Goal: Task Accomplishment & Management: Use online tool/utility

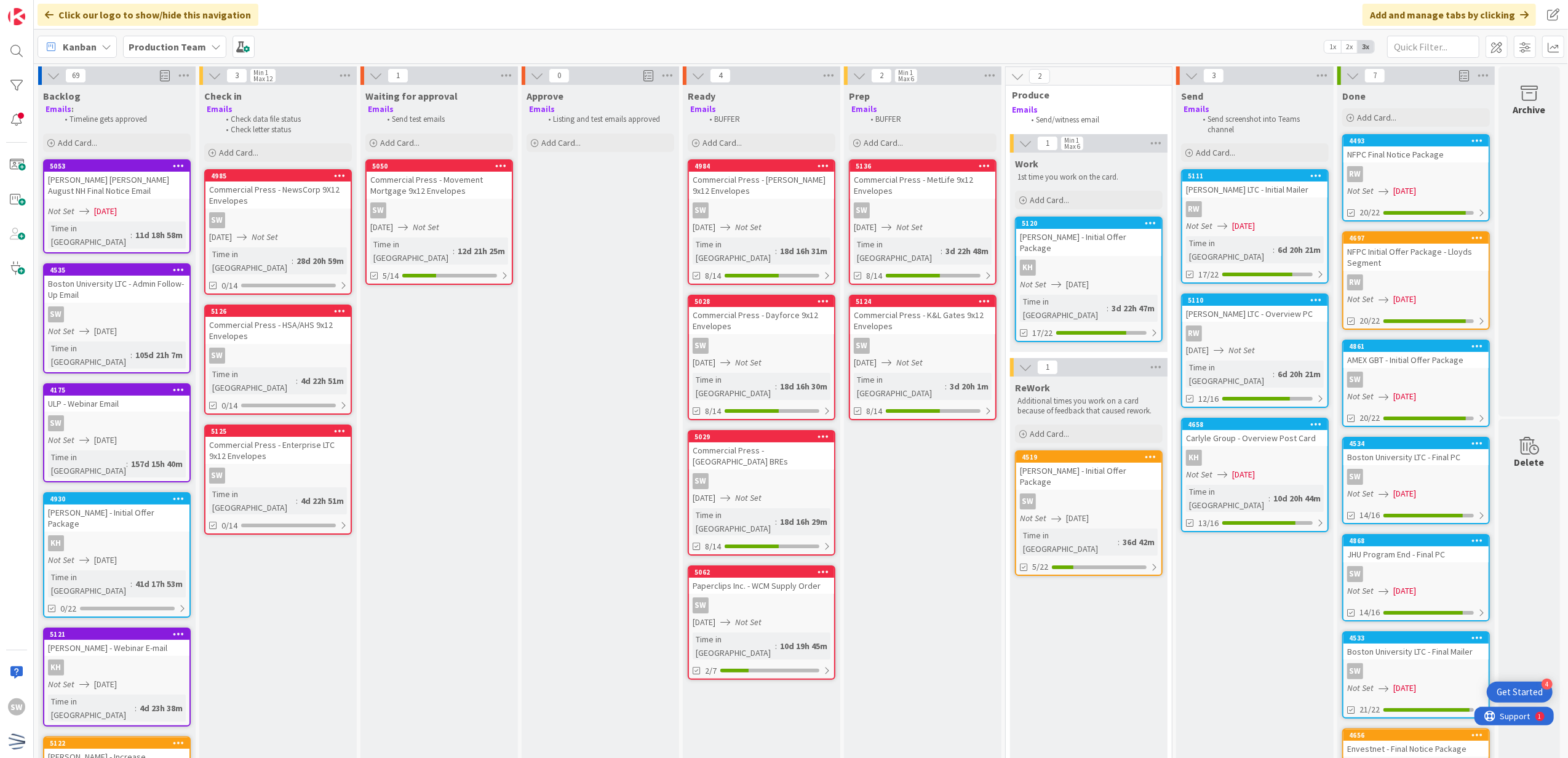
scroll to position [0, 9]
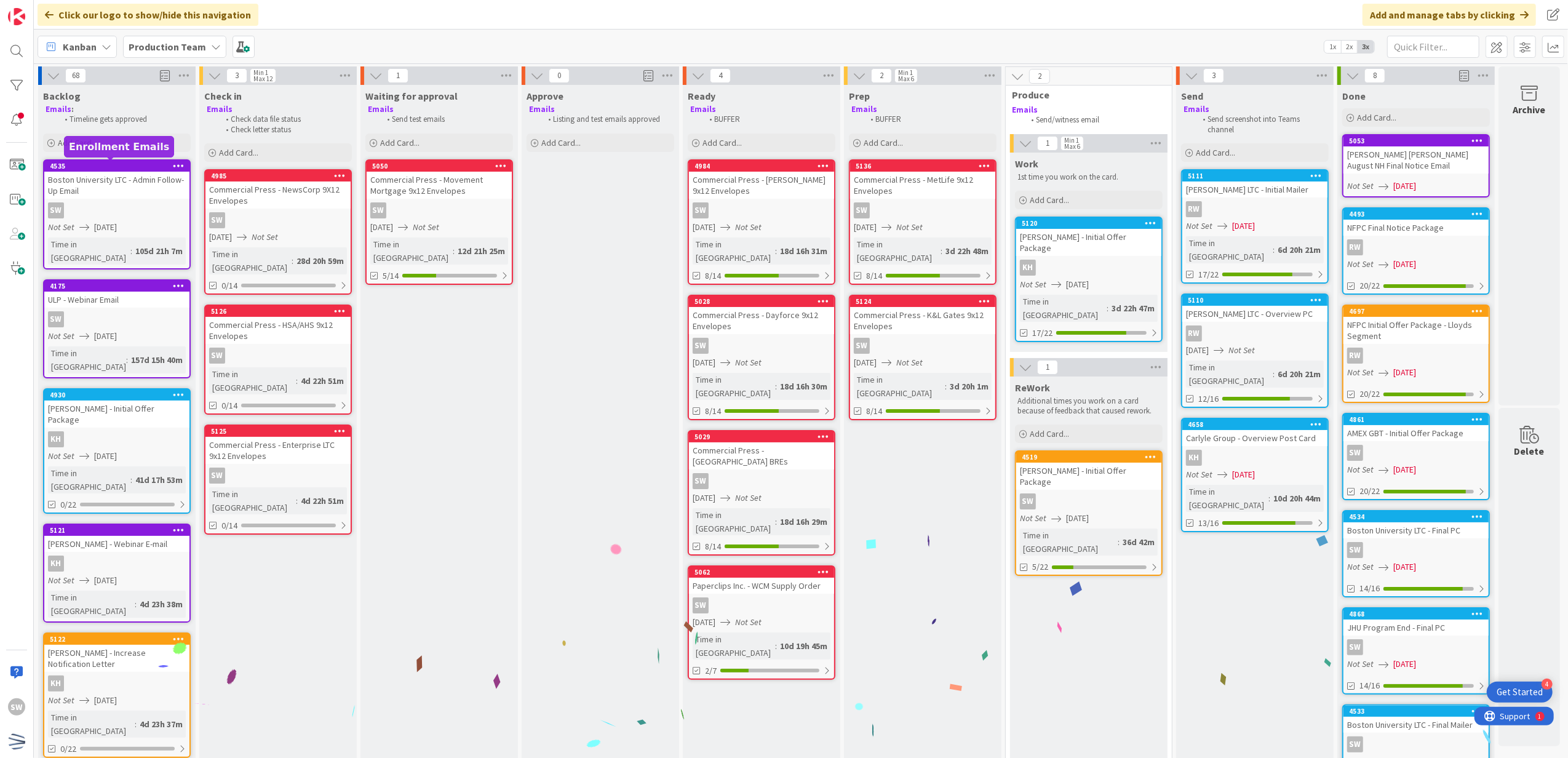
click at [101, 197] on div "Boston University LTC - Admin Follow-Up Email" at bounding box center [117, 185] width 146 height 27
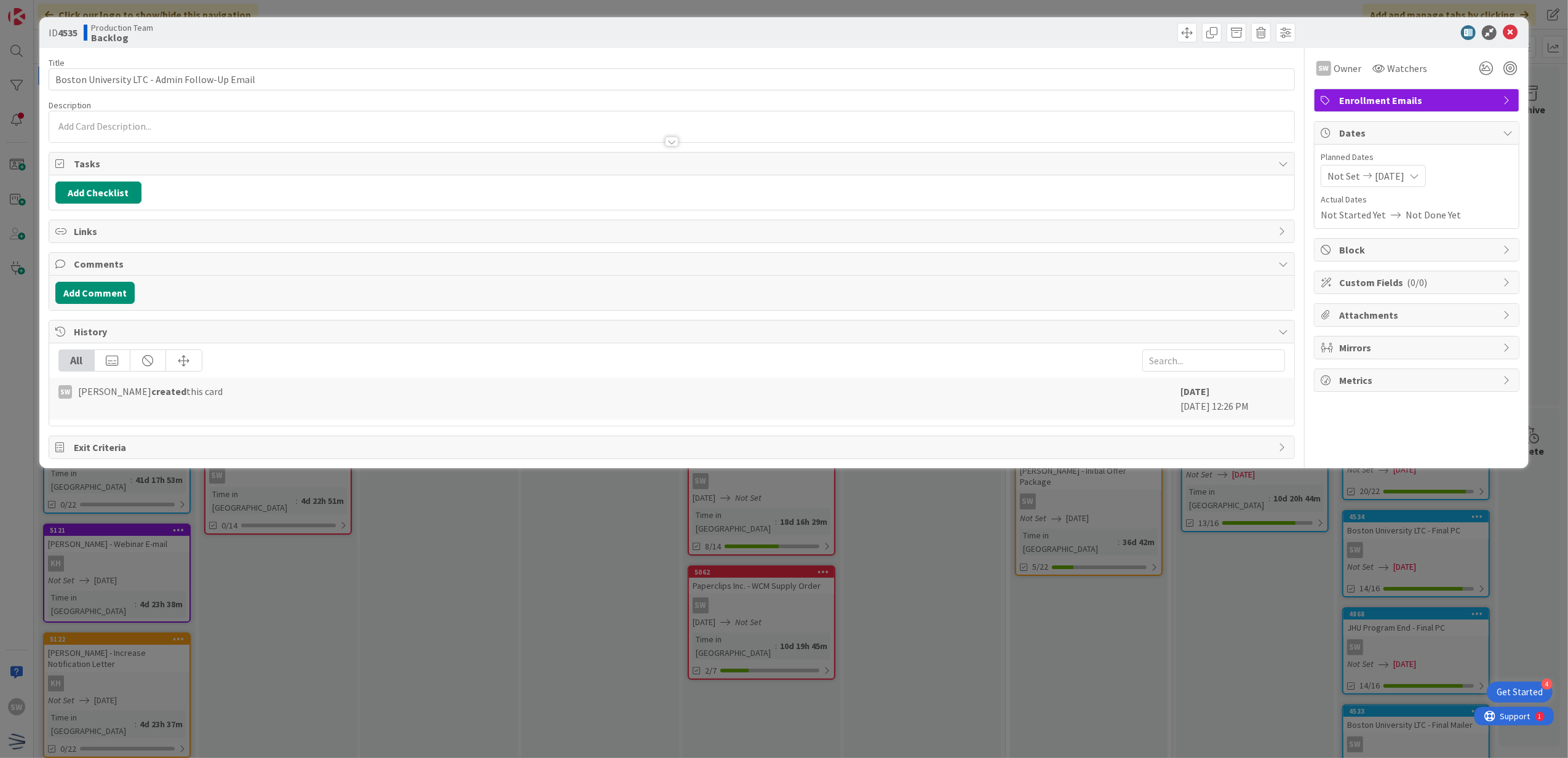
click at [1393, 179] on span "[DATE]" at bounding box center [1389, 176] width 29 height 15
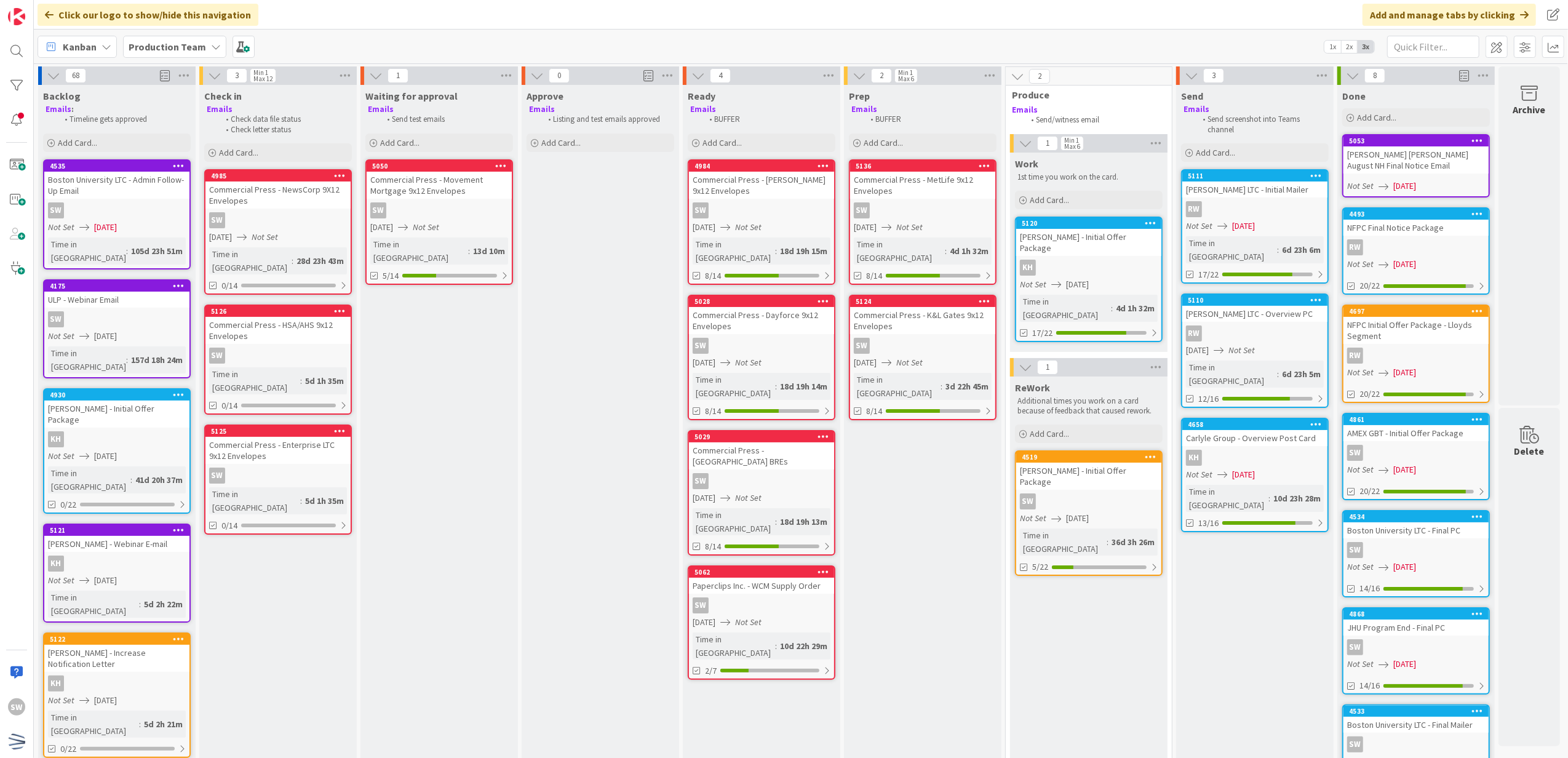
click at [152, 212] on div "SW" at bounding box center [117, 210] width 146 height 16
click at [152, 212] on div "68 Backlog Emails : Timeline gets approved Add Card... [GEOGRAPHIC_DATA] LTC - …" at bounding box center [801, 410] width 1534 height 695
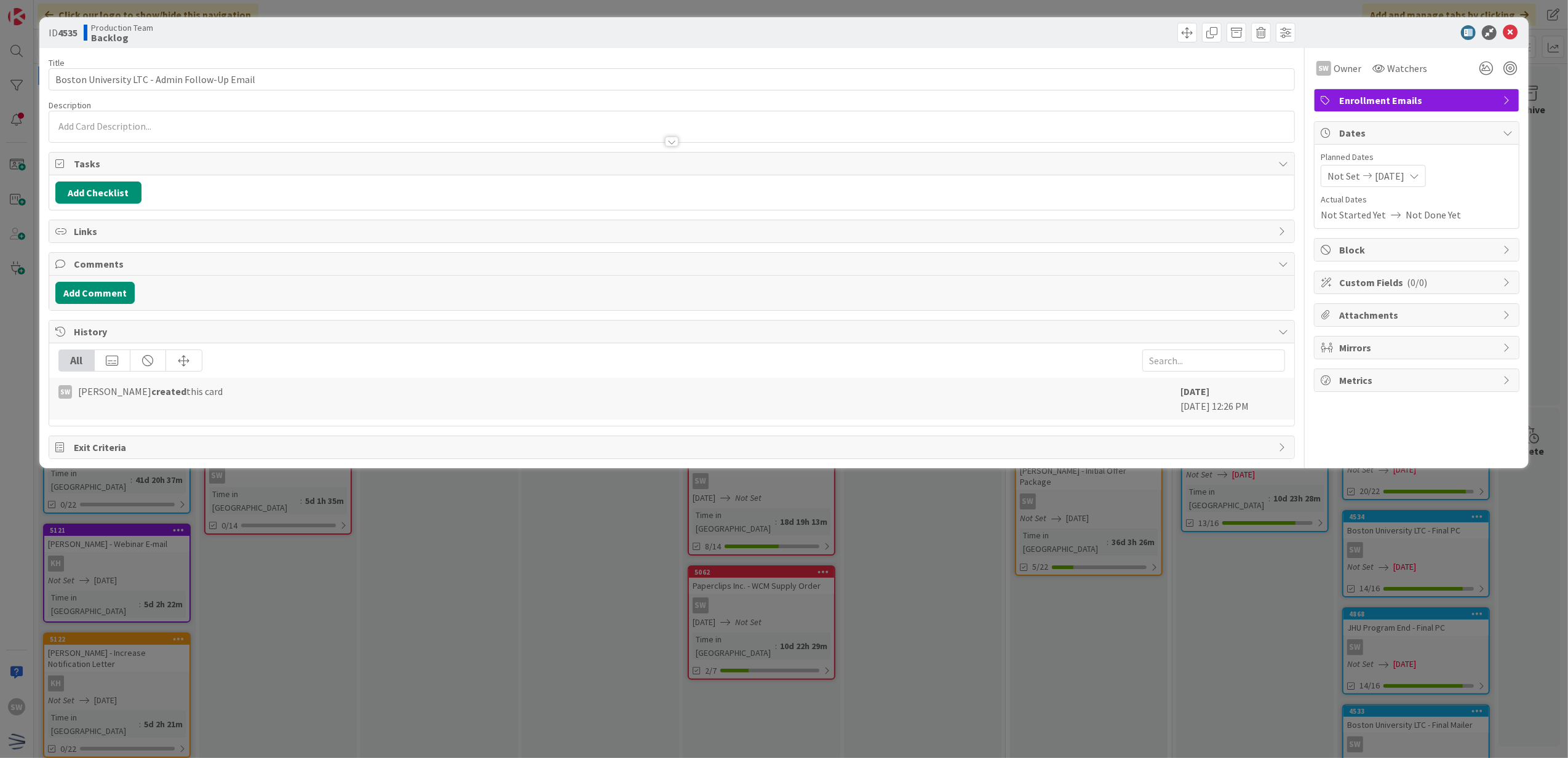
click at [1399, 177] on span "[DATE]" at bounding box center [1389, 176] width 29 height 15
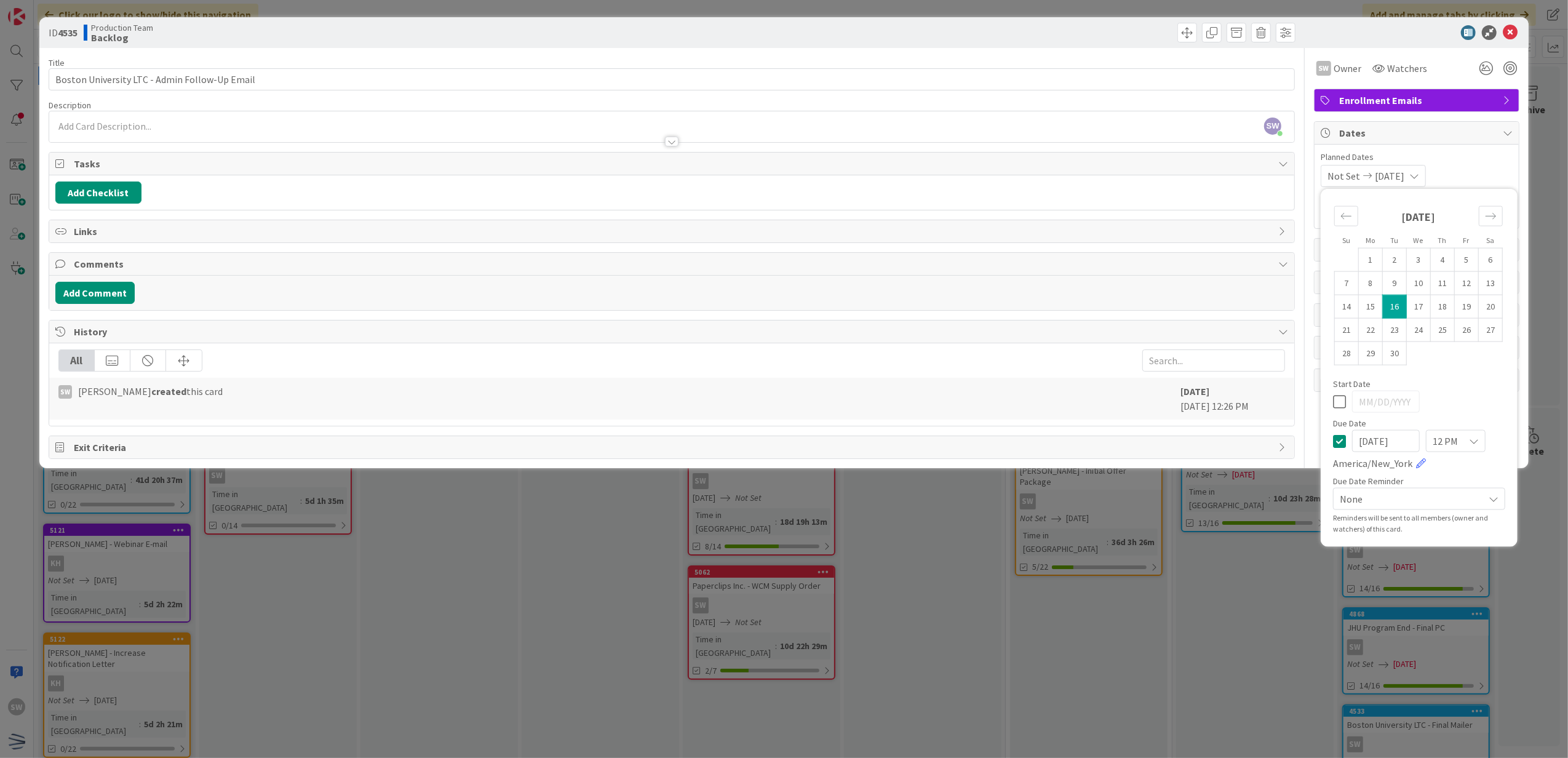
click at [1394, 179] on span "[DATE]" at bounding box center [1389, 176] width 29 height 15
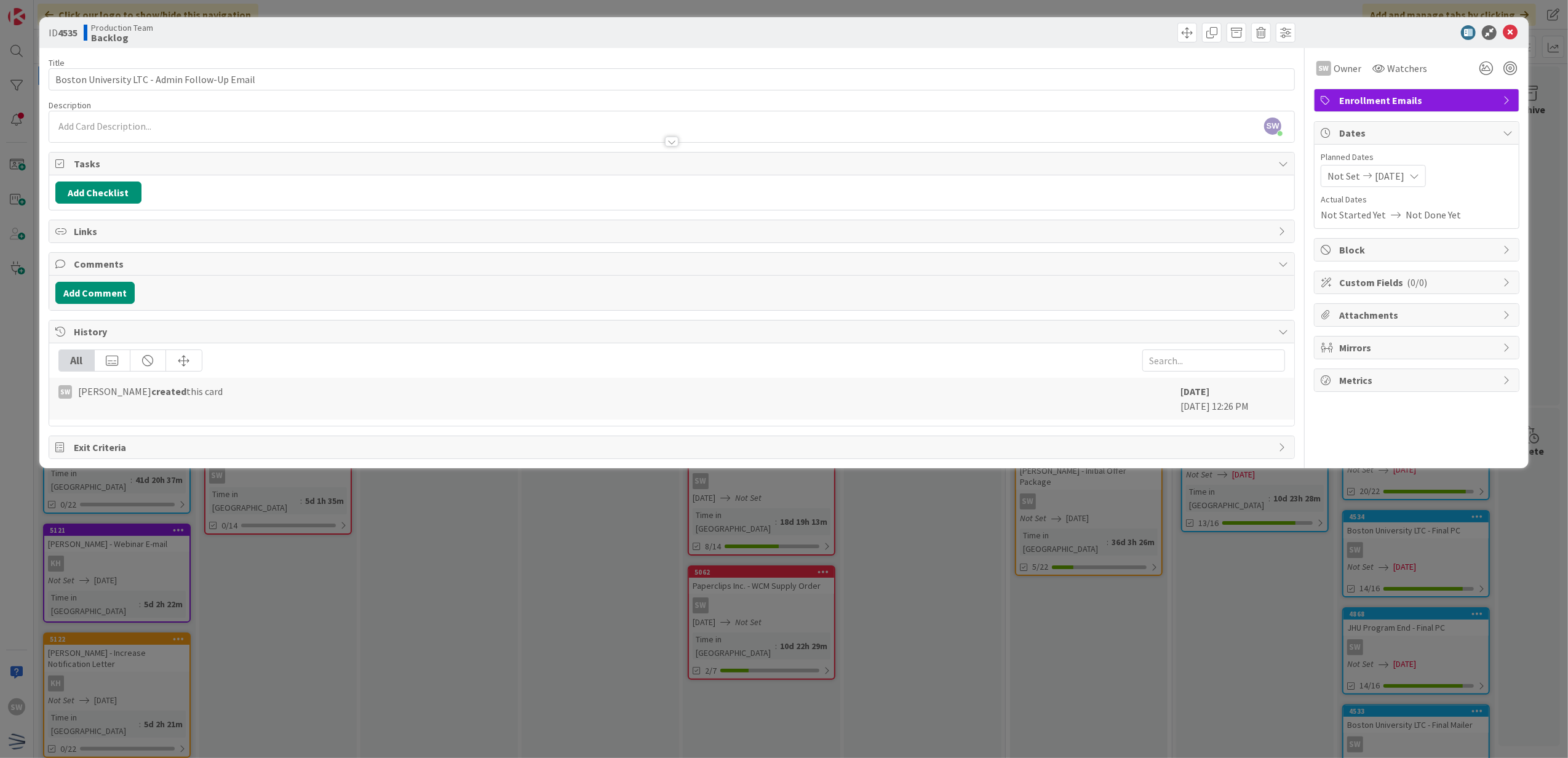
click at [1396, 176] on span "[DATE]" at bounding box center [1389, 176] width 29 height 15
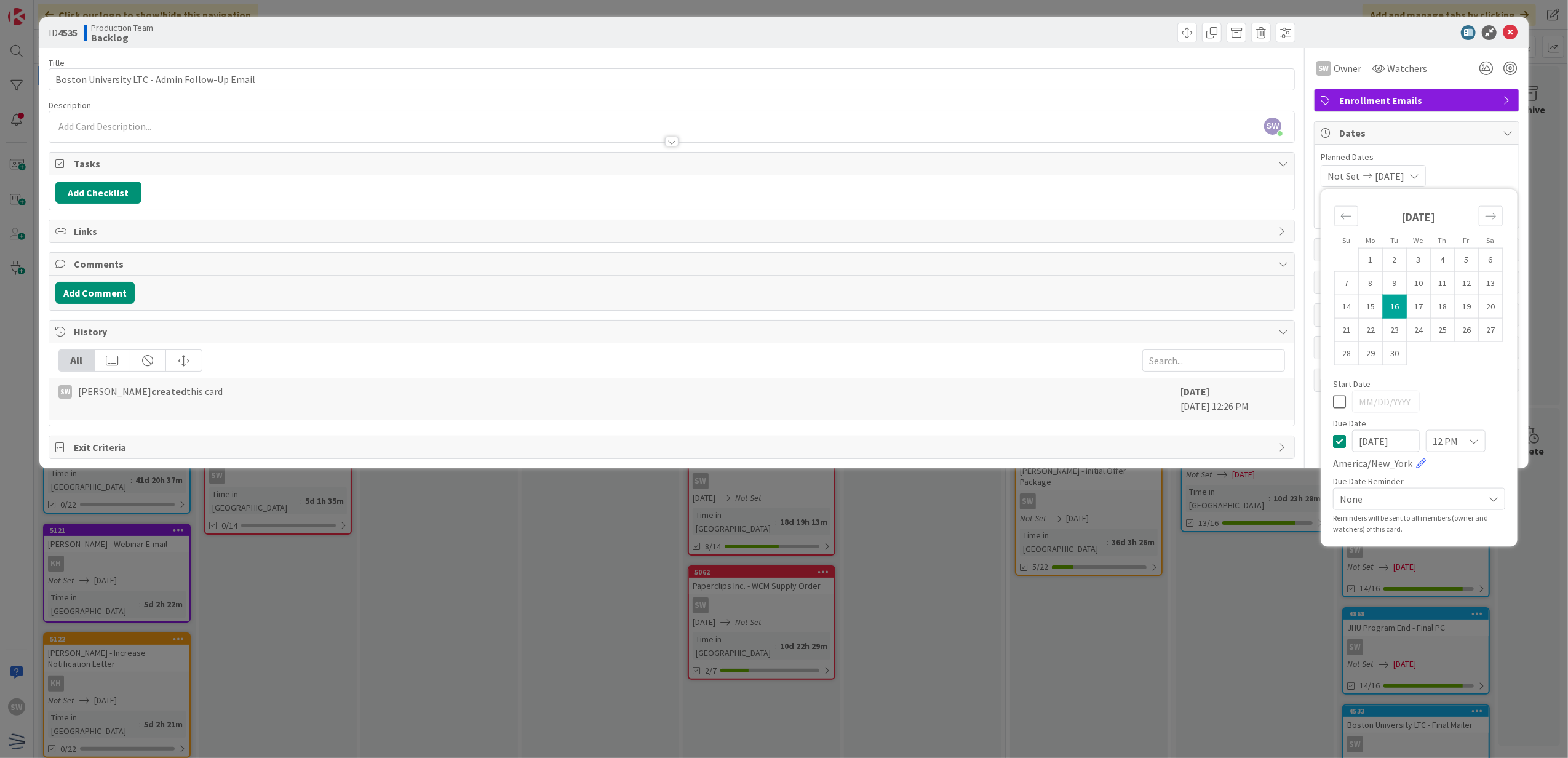
click at [1393, 176] on span "[DATE]" at bounding box center [1389, 176] width 29 height 15
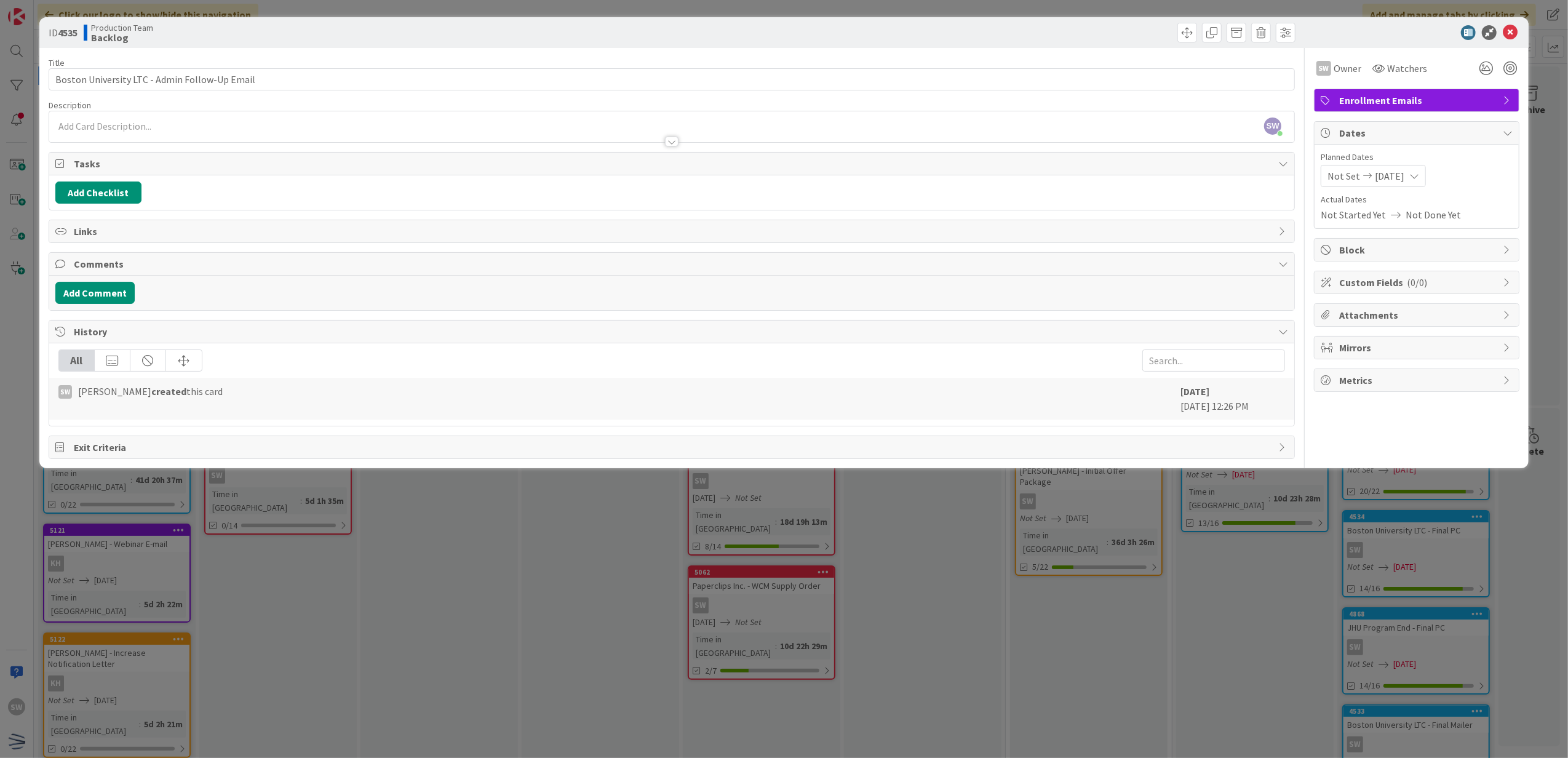
click at [1392, 181] on span "[DATE]" at bounding box center [1389, 176] width 29 height 15
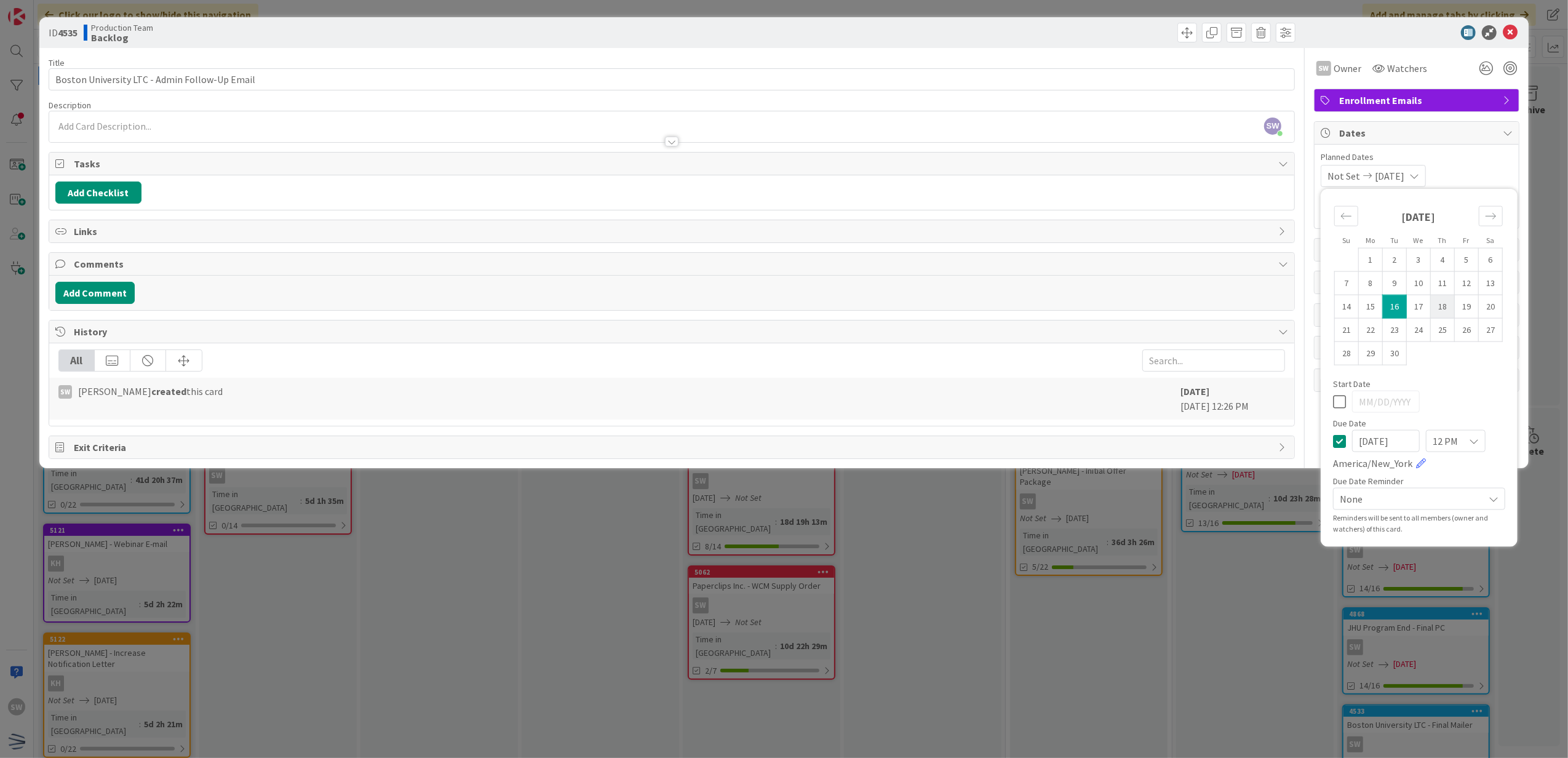
click at [1443, 311] on td "18" at bounding box center [1443, 307] width 24 height 23
type input "[DATE]"
click at [1446, 305] on td "18" at bounding box center [1443, 307] width 24 height 23
type input "[DATE]"
click at [1337, 405] on icon at bounding box center [1339, 401] width 13 height 15
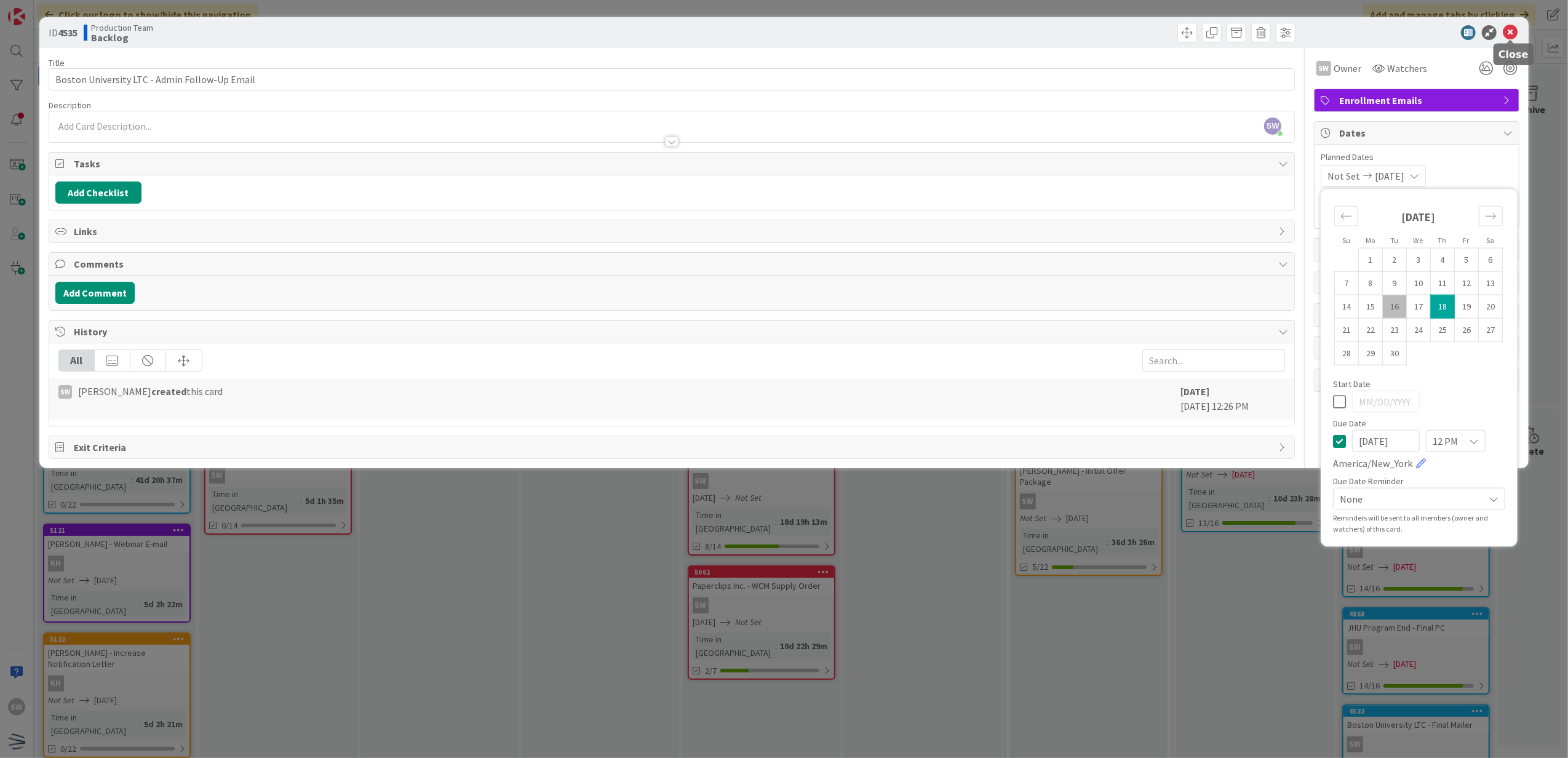
click at [1516, 32] on icon at bounding box center [1510, 33] width 15 height 15
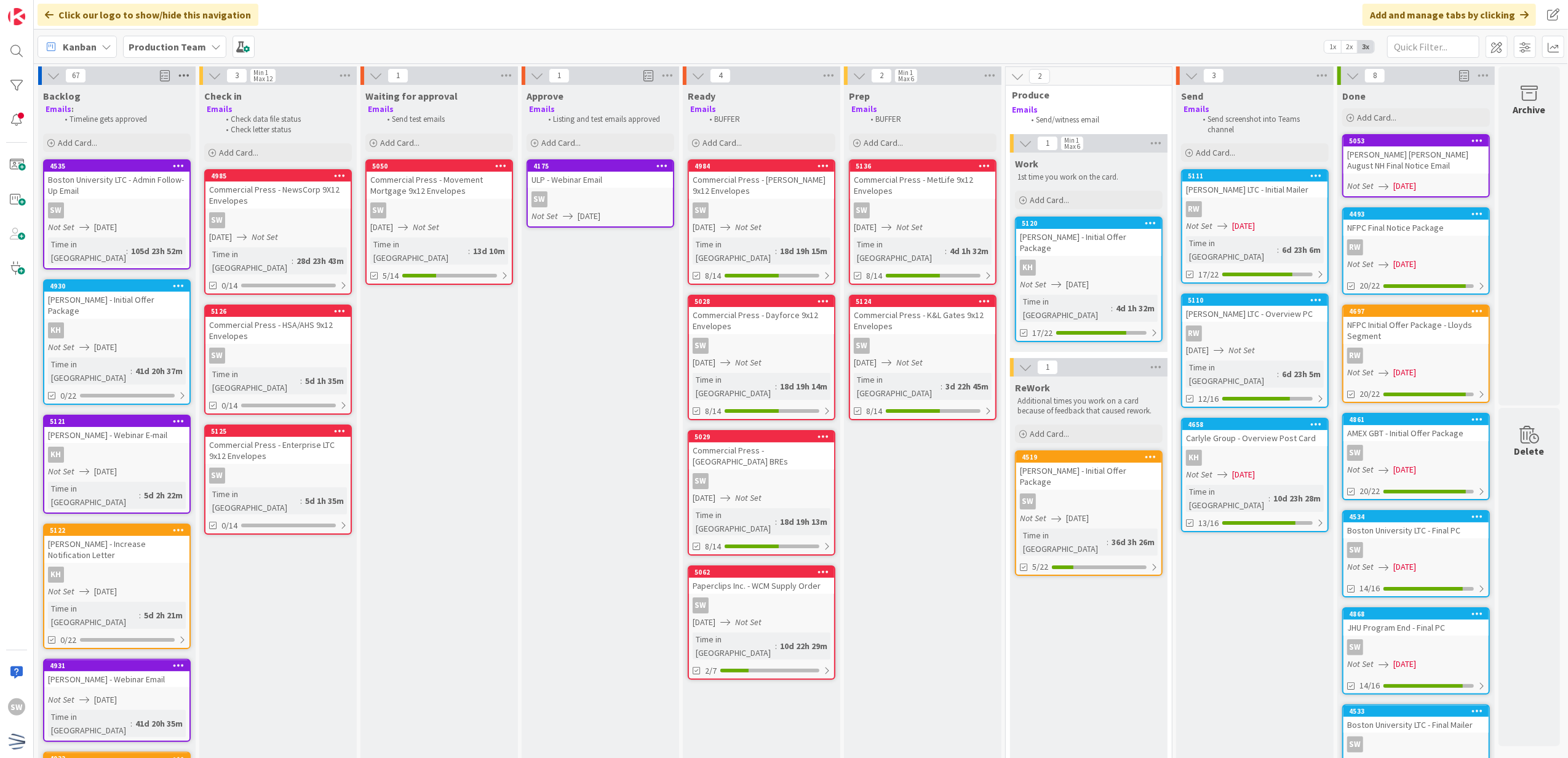
click at [182, 77] on icon at bounding box center [183, 76] width 16 height 19
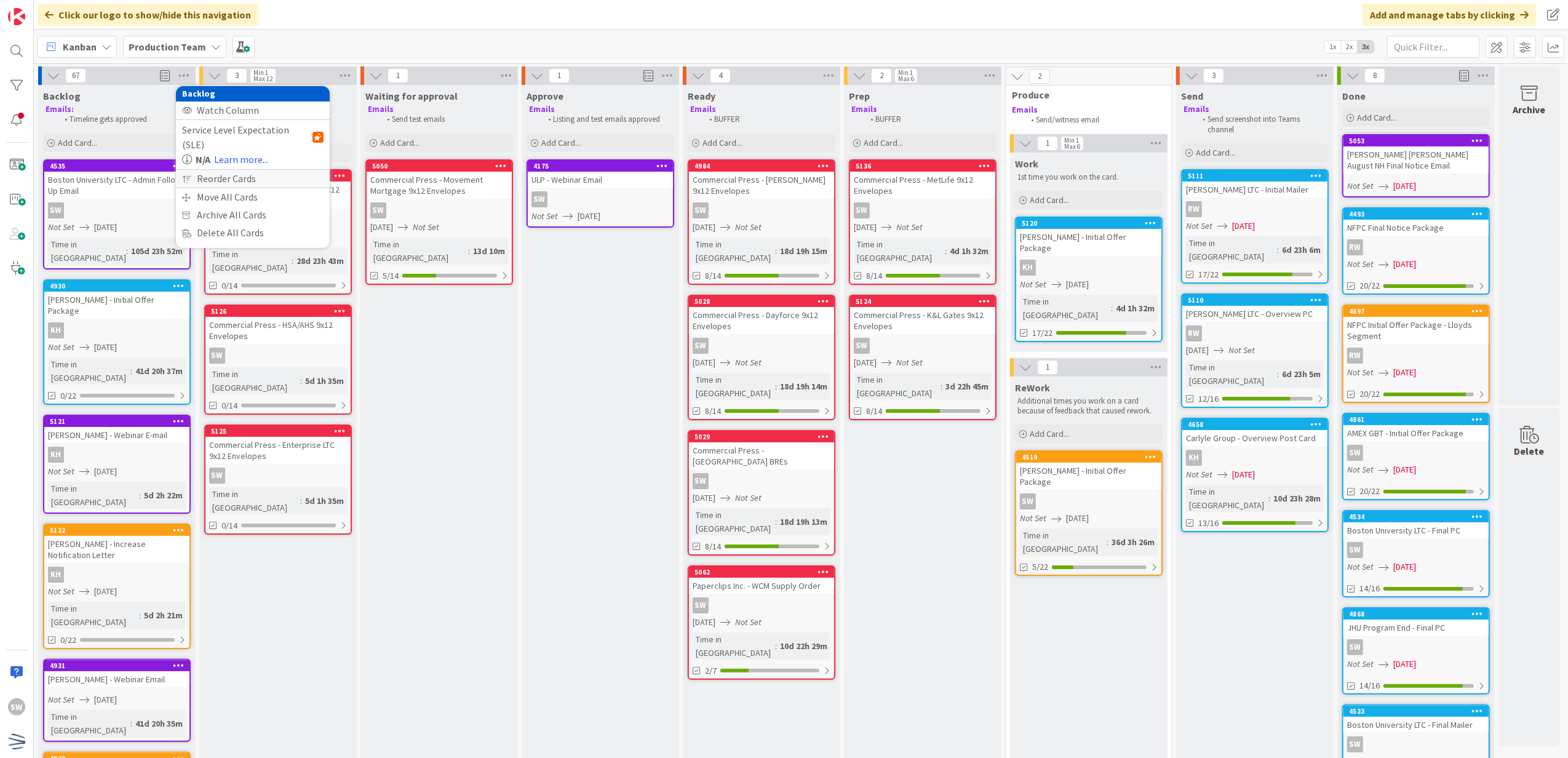
click at [278, 170] on div "Reorder Cards" at bounding box center [252, 178] width 154 height 18
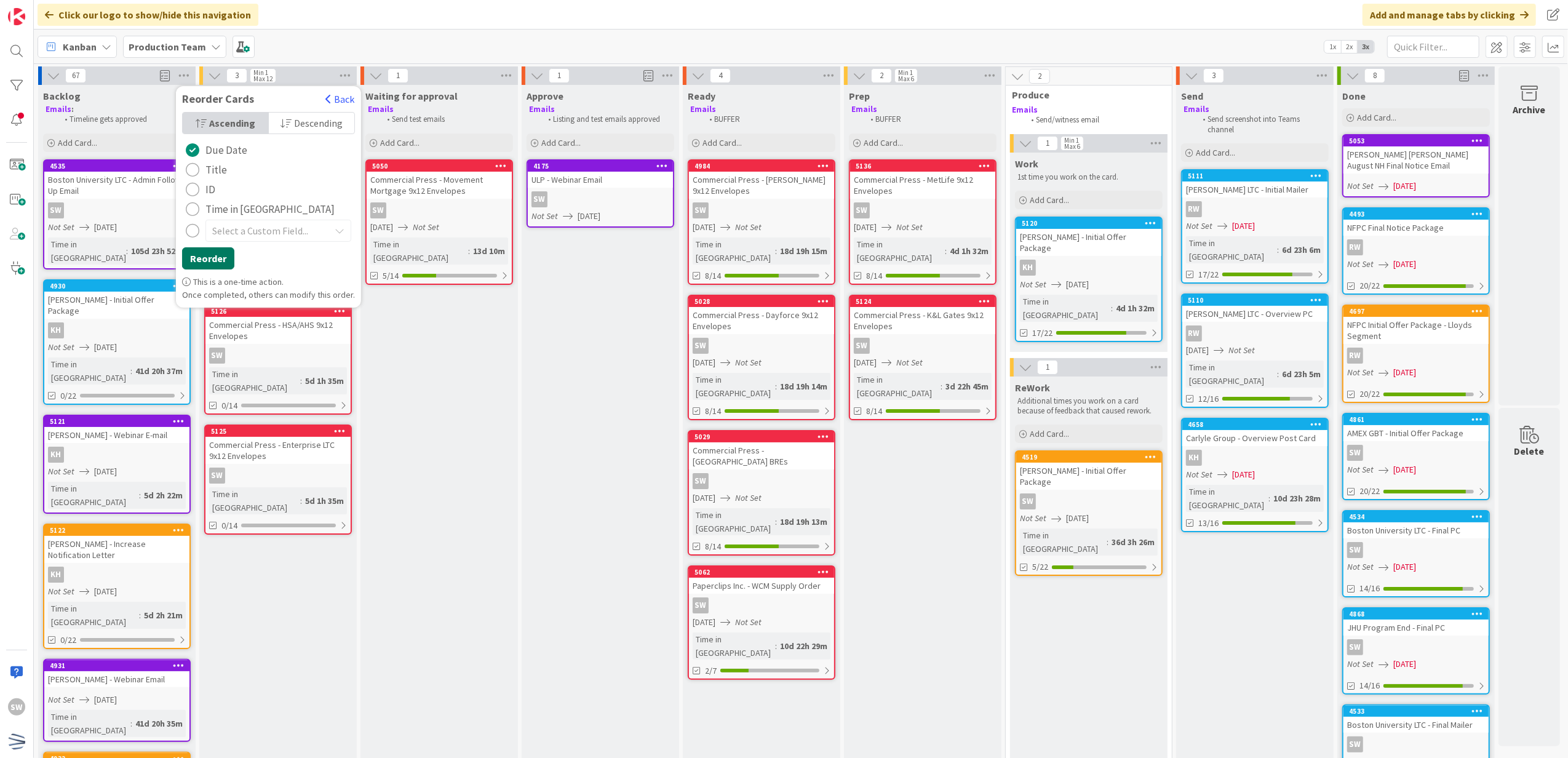
click at [209, 259] on button "Reorder" at bounding box center [208, 259] width 53 height 22
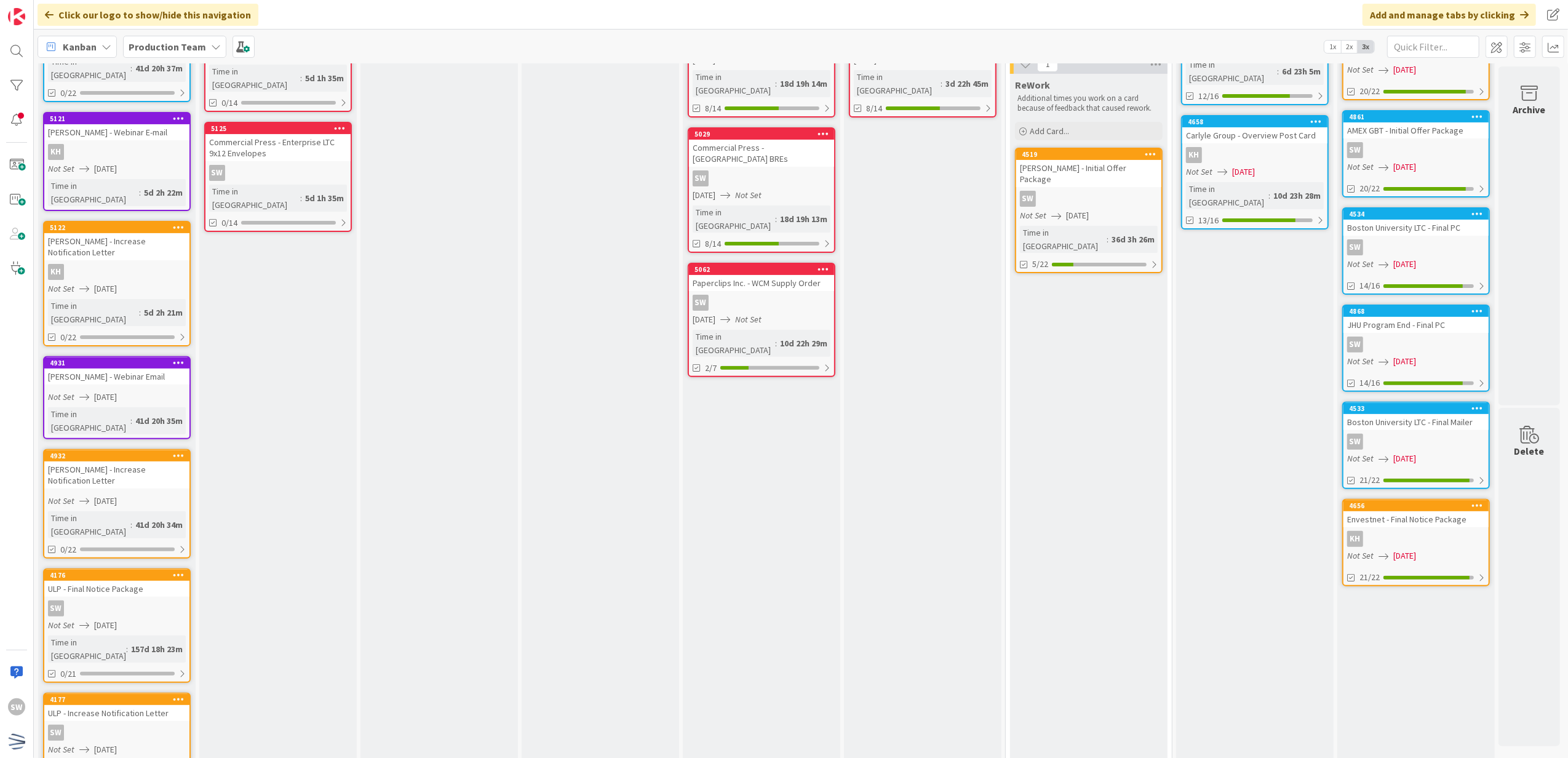
scroll to position [503, 0]
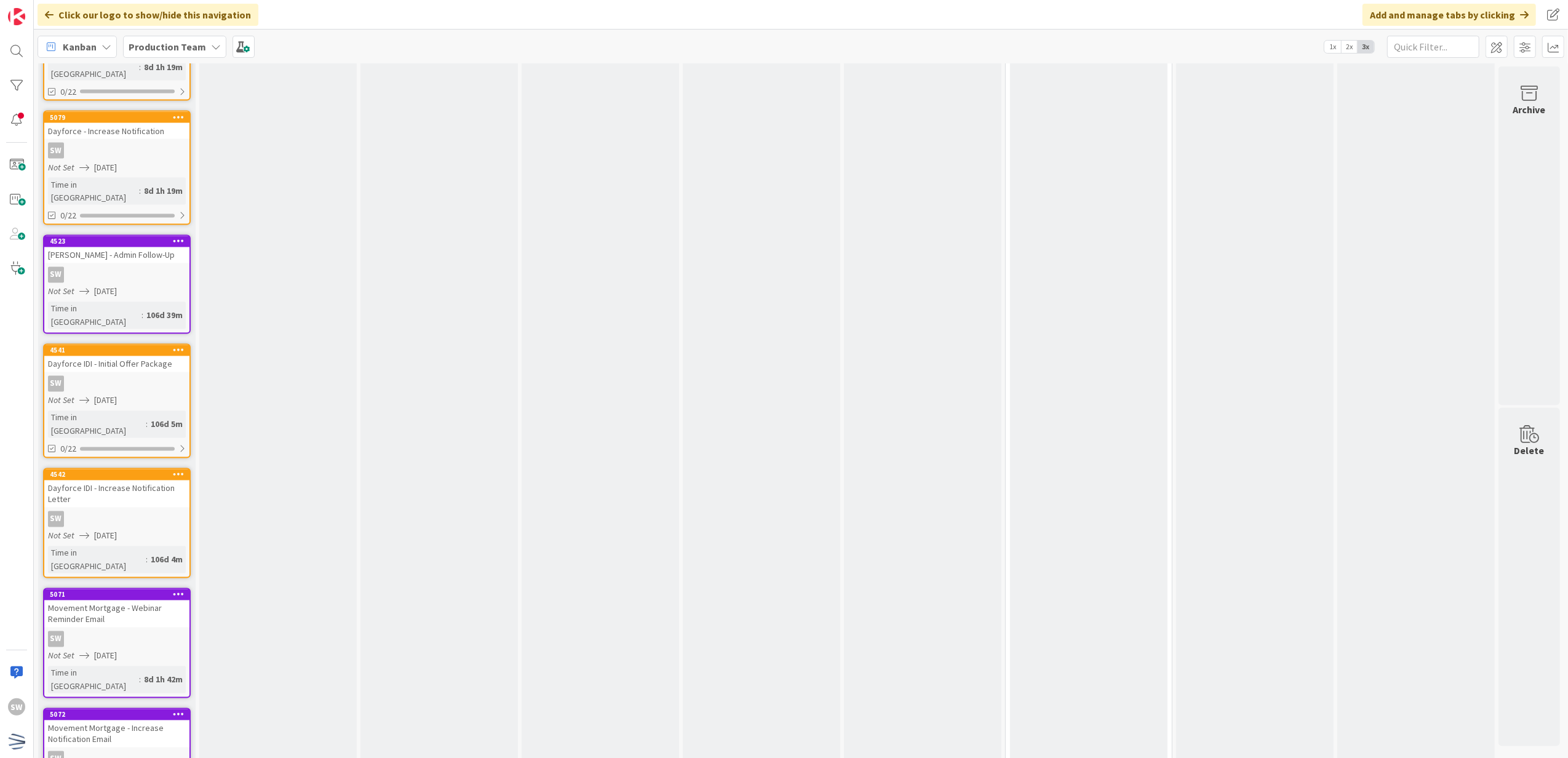
scroll to position [2227, 0]
